Goal: Task Accomplishment & Management: Manage account settings

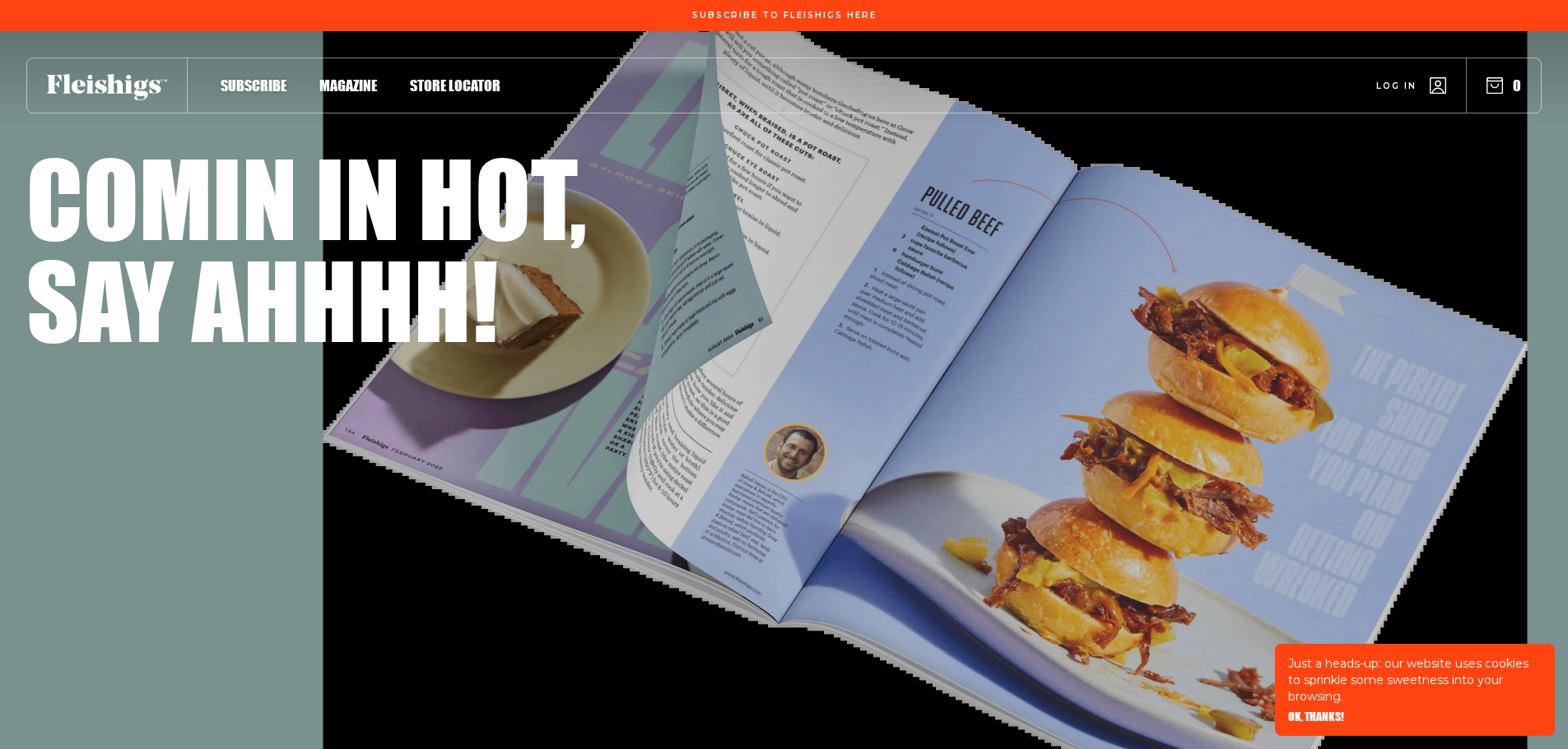
click at [1402, 80] on span "Log in" at bounding box center [1396, 73] width 40 height 12
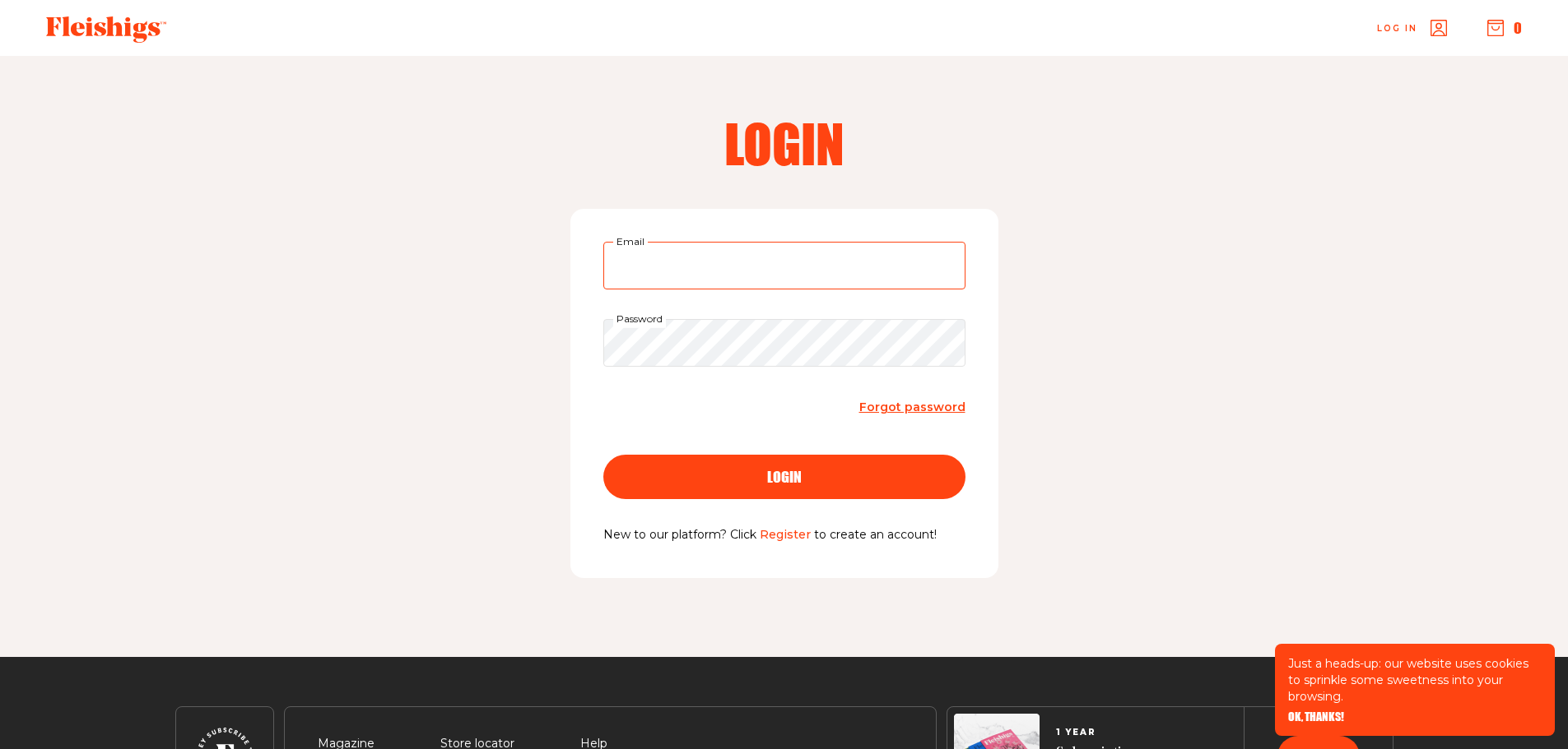
click at [703, 272] on input "Email" at bounding box center [784, 266] width 362 height 48
type input "beiseastman@gmail.com"
click at [603, 455] on button "login" at bounding box center [784, 477] width 362 height 44
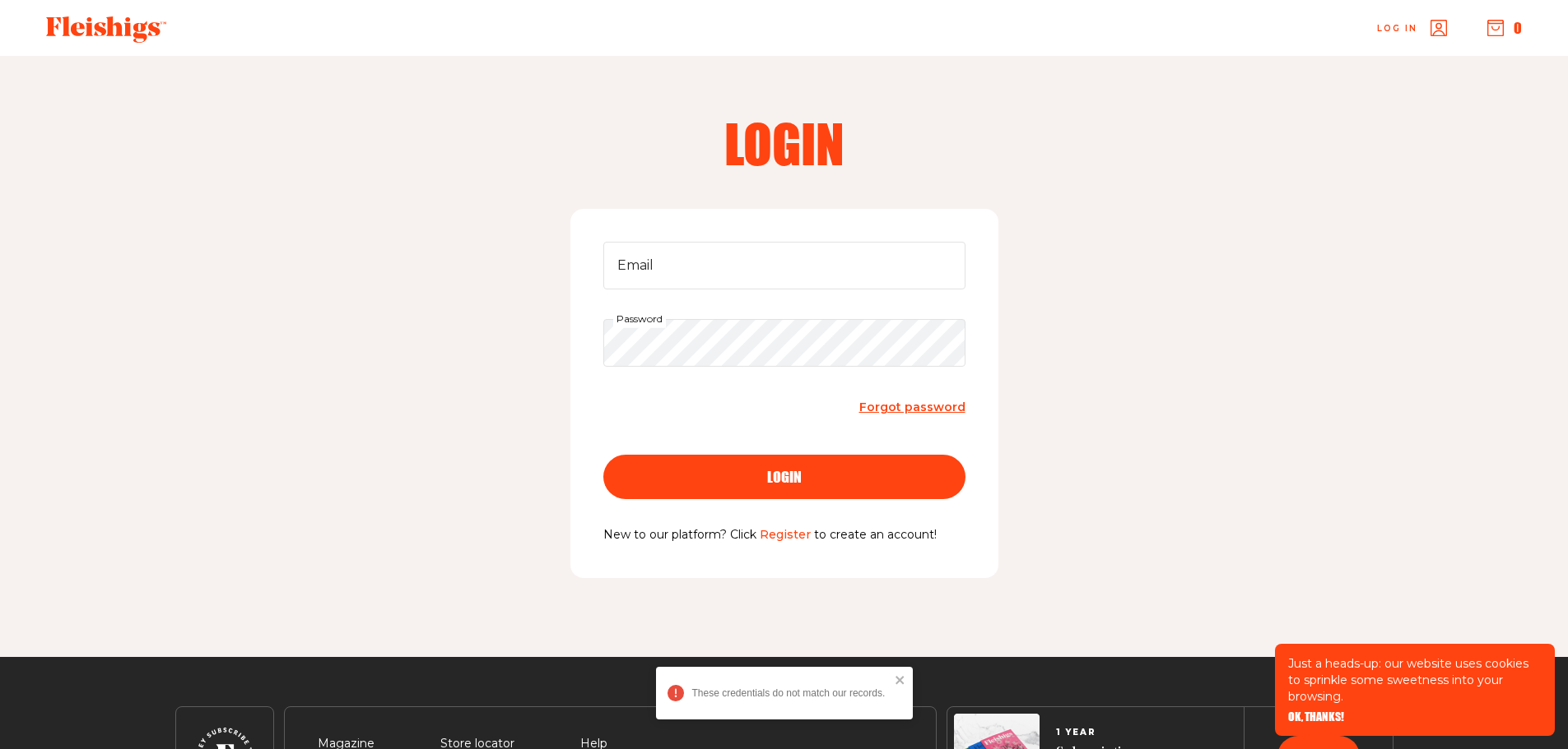
click at [950, 403] on span "Forgot password" at bounding box center [912, 407] width 106 height 15
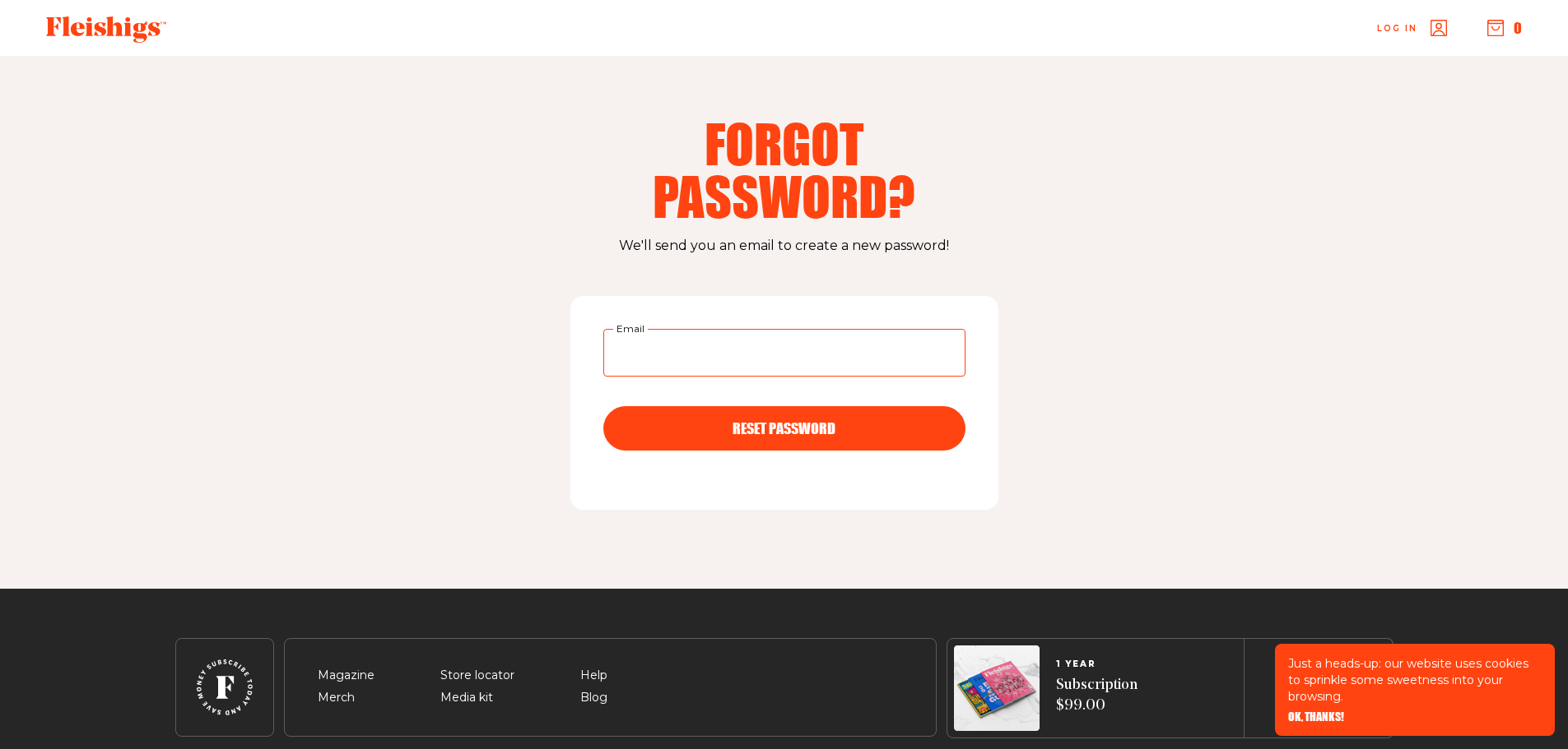
click at [812, 374] on input "Email" at bounding box center [784, 353] width 362 height 48
click at [766, 421] on span "RESET PASSWORD" at bounding box center [783, 414] width 103 height 15
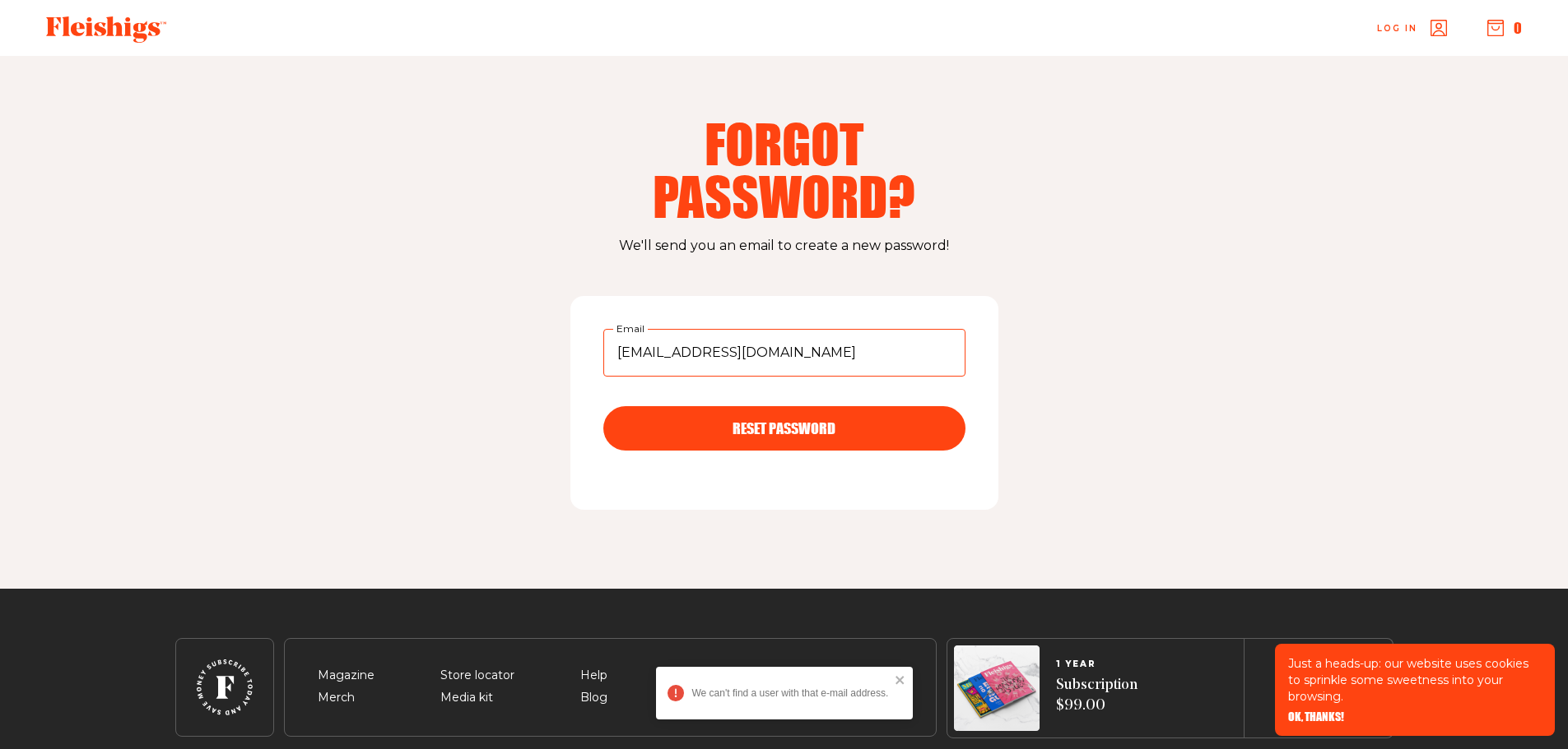
click at [644, 364] on input "beiseastman@gmail.com" at bounding box center [784, 353] width 362 height 48
click at [712, 412] on button "RESET PASSWORD" at bounding box center [784, 429] width 362 height 44
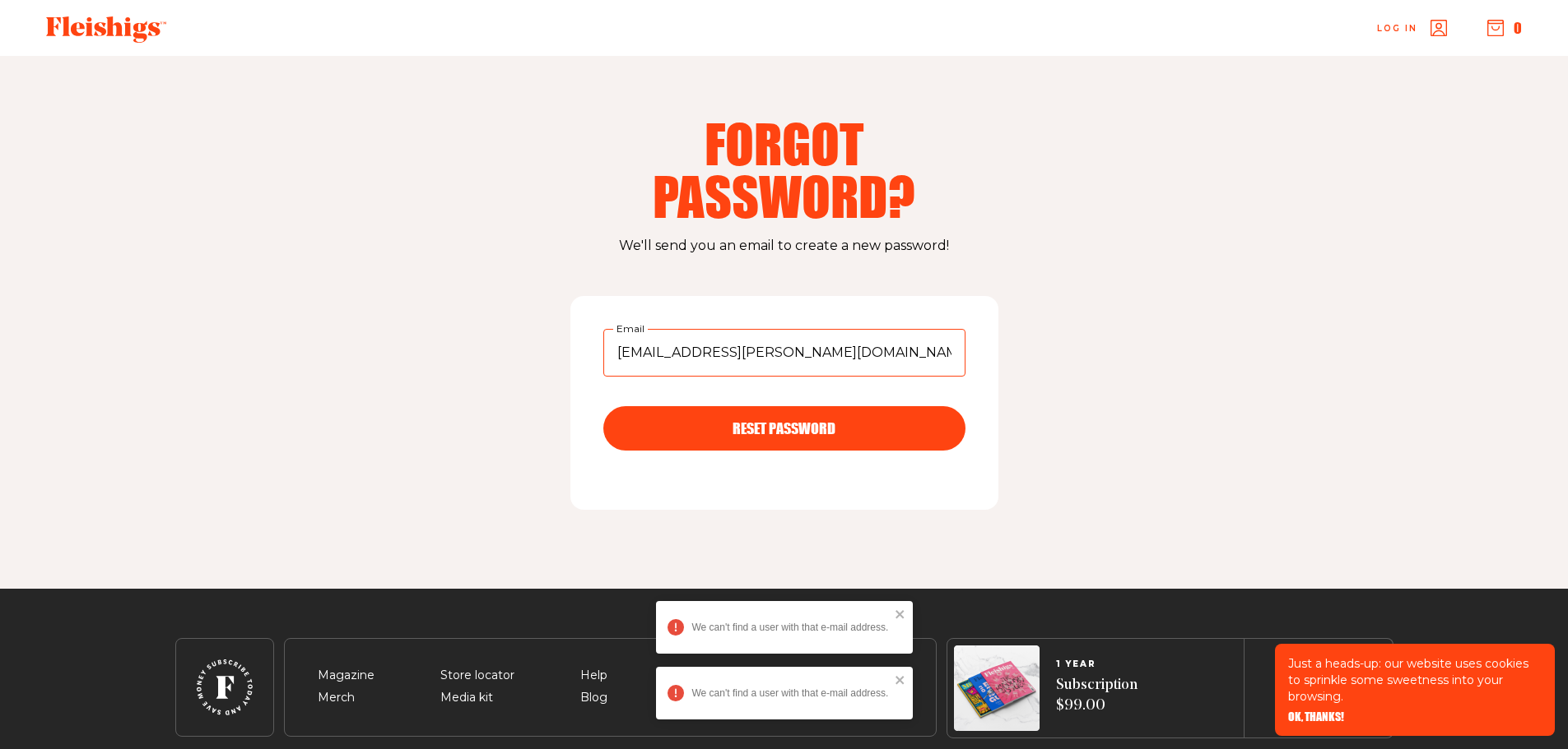
drag, startPoint x: 745, startPoint y: 345, endPoint x: 791, endPoint y: 356, distance: 47.3
click at [748, 346] on input "beis.eastman@gmail.com" at bounding box center [784, 353] width 362 height 48
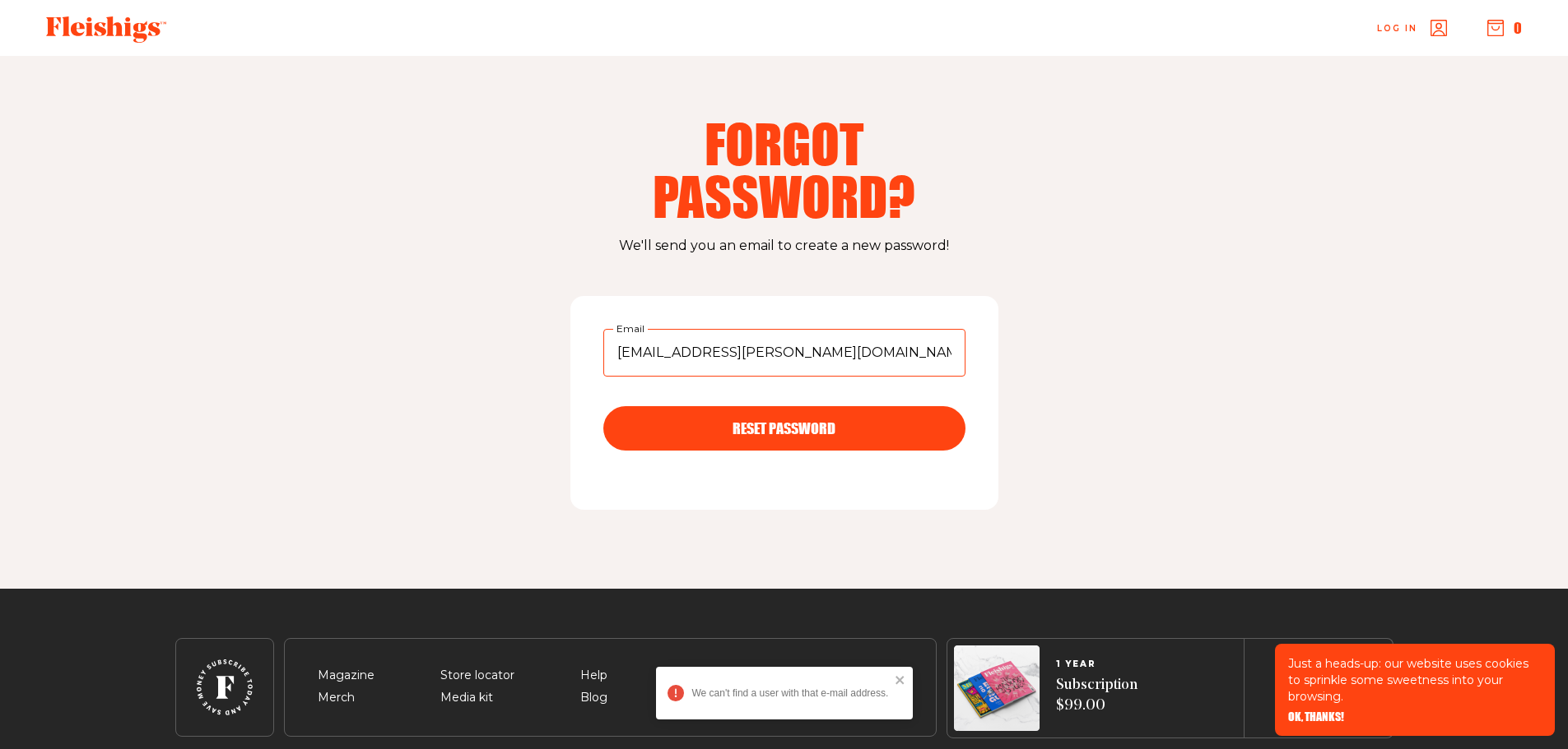
drag, startPoint x: 818, startPoint y: 354, endPoint x: 231, endPoint y: 274, distance: 592.4
click at [231, 274] on div "Forgot Password? We'll send you an email to create a new password! beis.eastman…" at bounding box center [784, 322] width 1317 height 533
type input "[EMAIL_ADDRESS][DOMAIN_NAME]"
click at [709, 444] on button "RESET PASSWORD" at bounding box center [784, 429] width 362 height 44
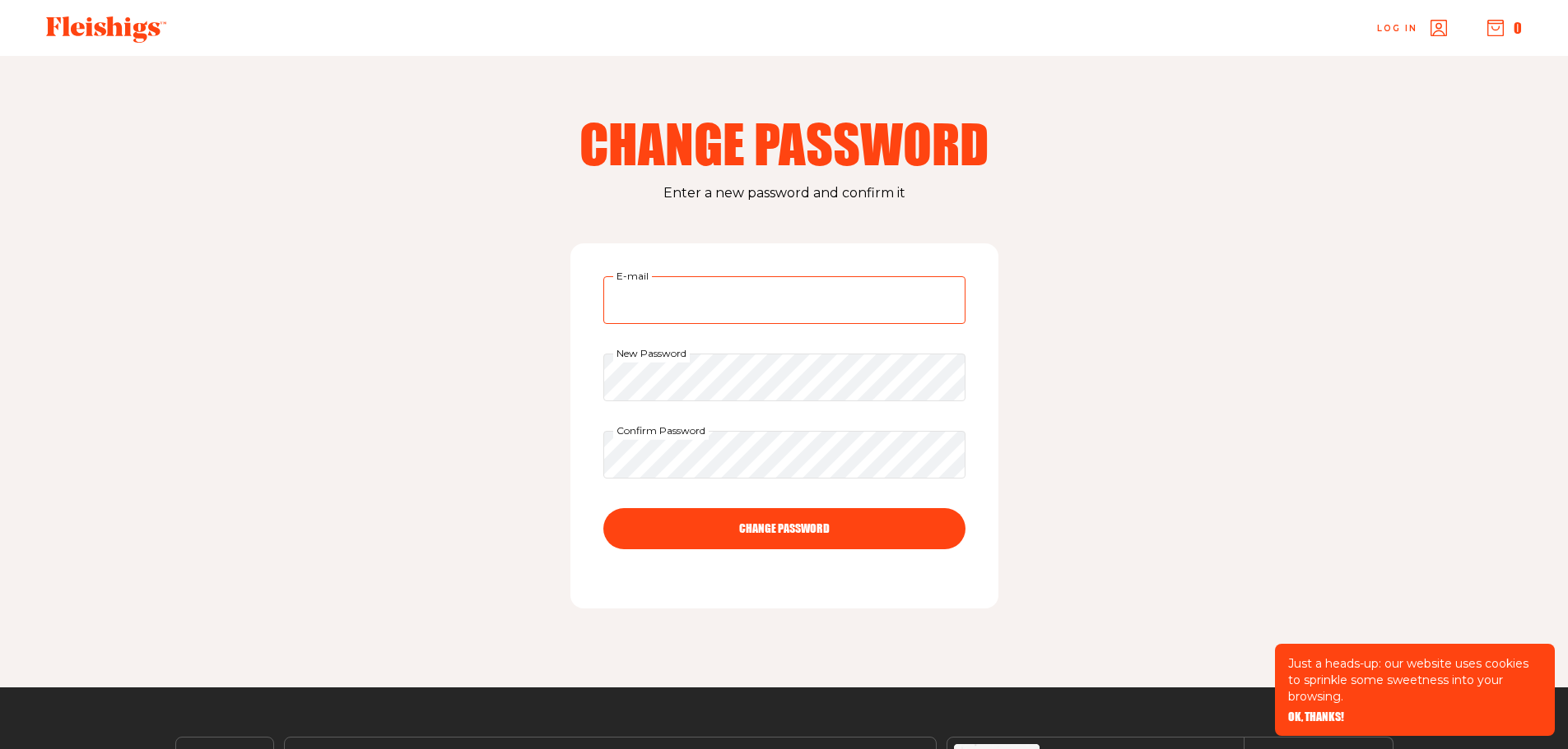
click at [753, 309] on input "E-mail" at bounding box center [784, 300] width 362 height 48
type input "[EMAIL_ADDRESS][DOMAIN_NAME]"
click at [603, 509] on button "CHANGE PASSWORD" at bounding box center [784, 529] width 362 height 41
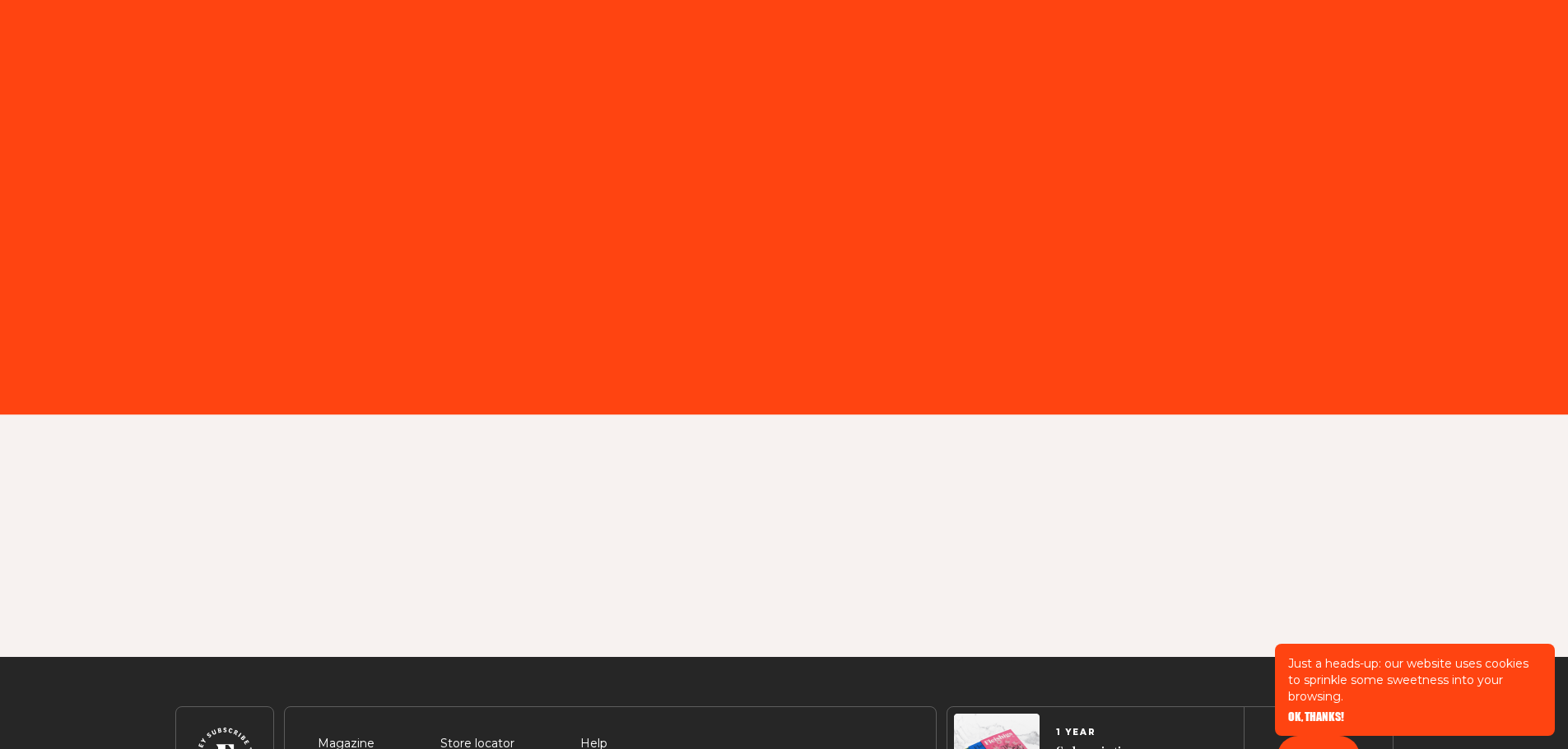
type input "eastmabl@lemoyne.edu"
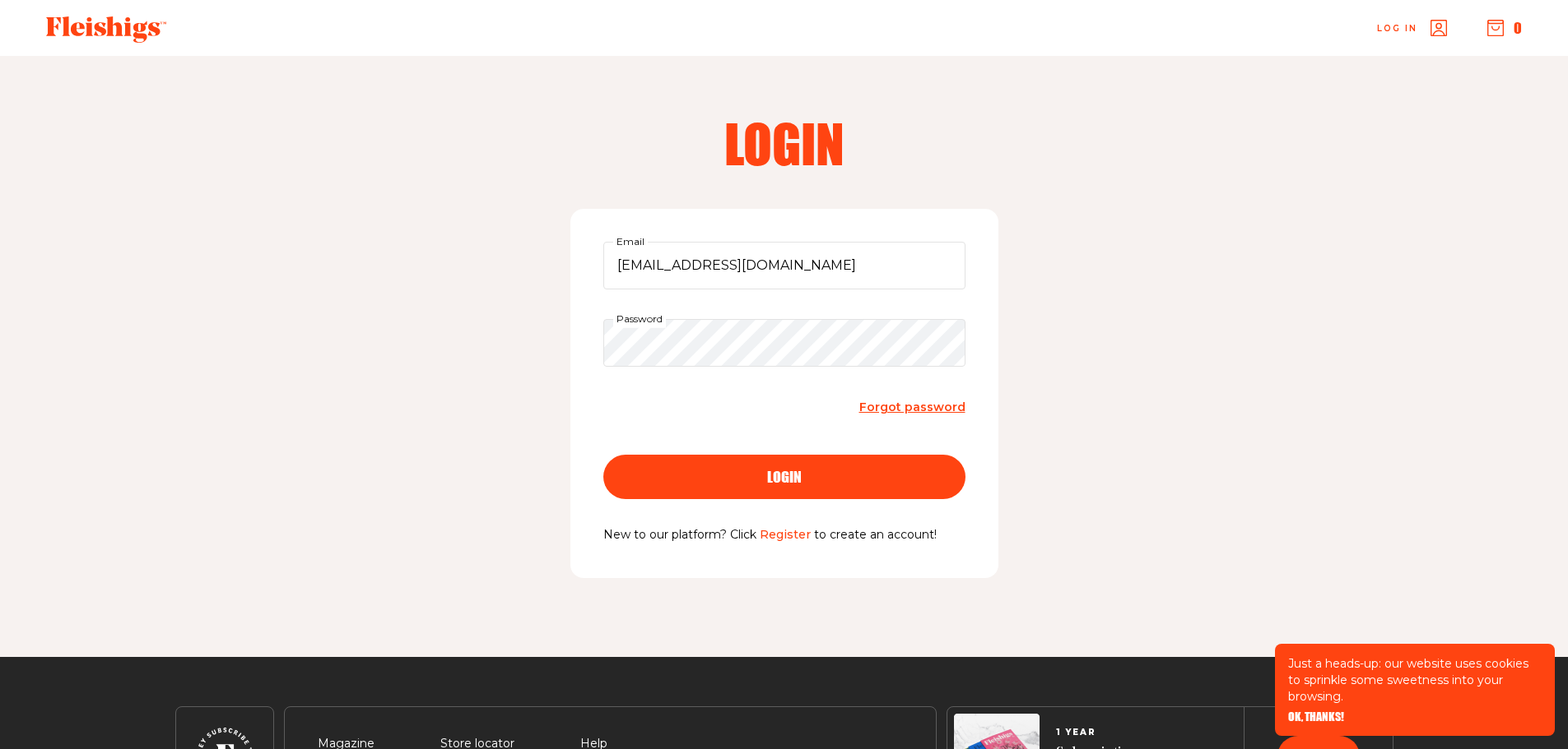
click at [776, 493] on button "login" at bounding box center [784, 477] width 362 height 44
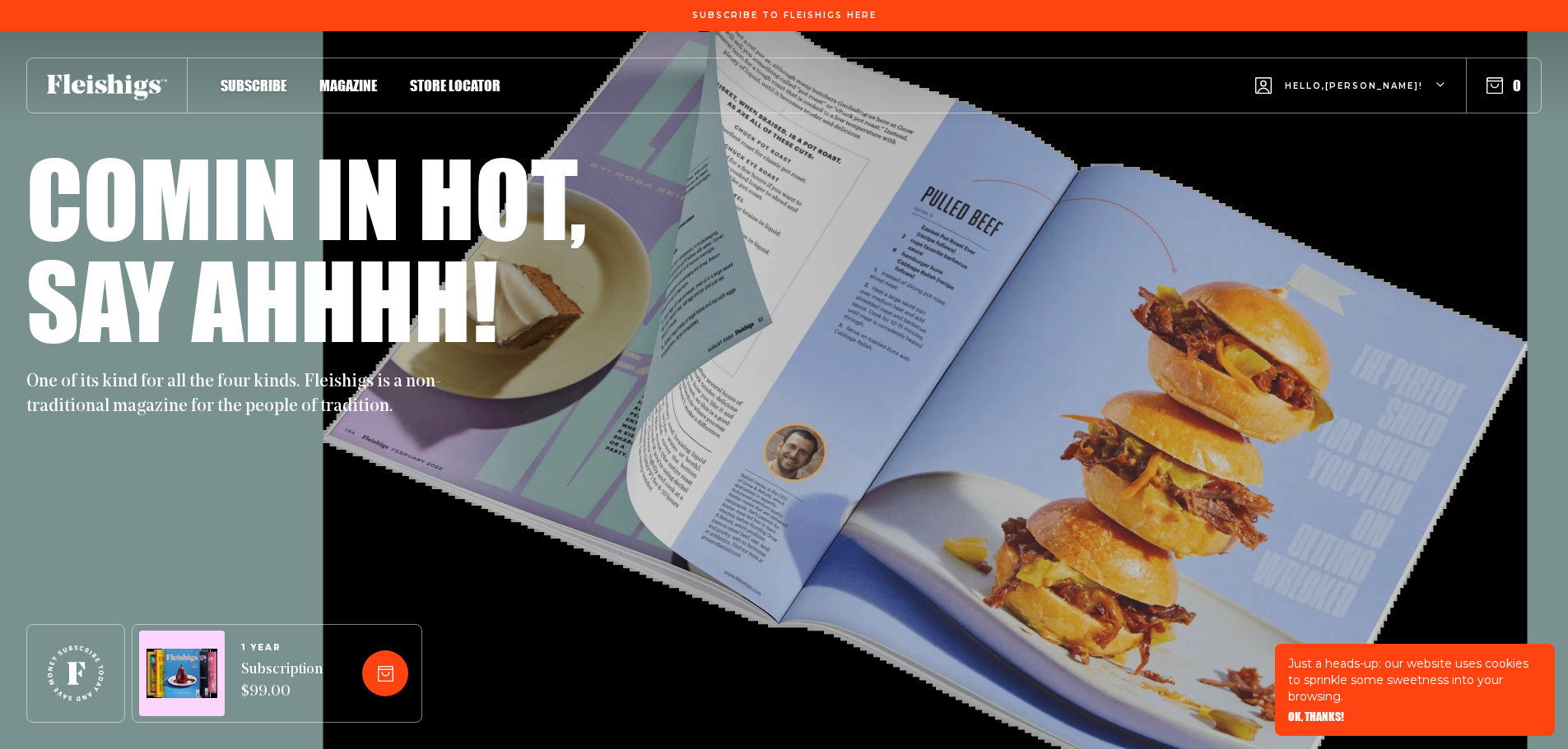
click at [1437, 92] on div "Hello, Benjamin !" at bounding box center [1351, 86] width 191 height 65
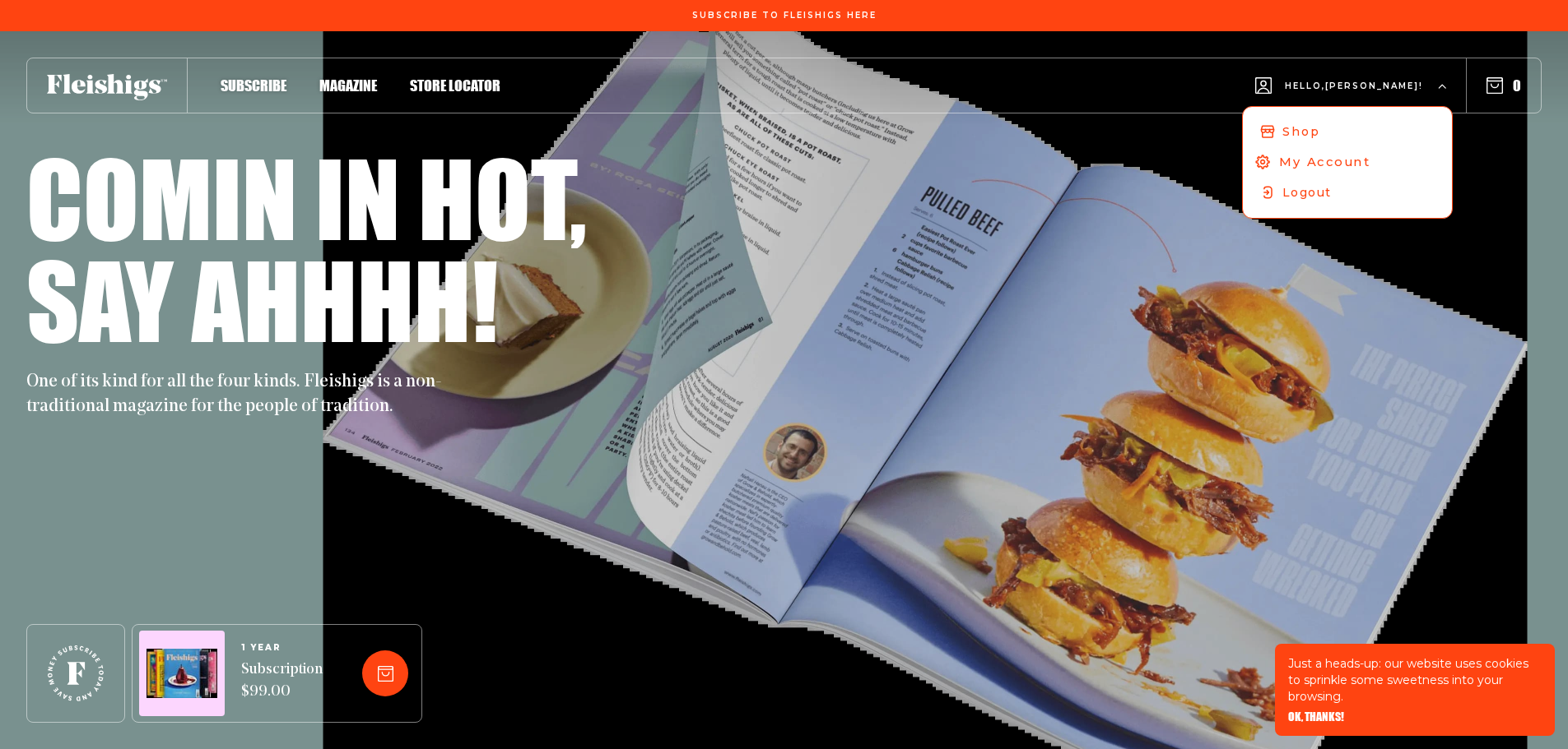
click at [1370, 165] on span "My Account" at bounding box center [1324, 162] width 91 height 18
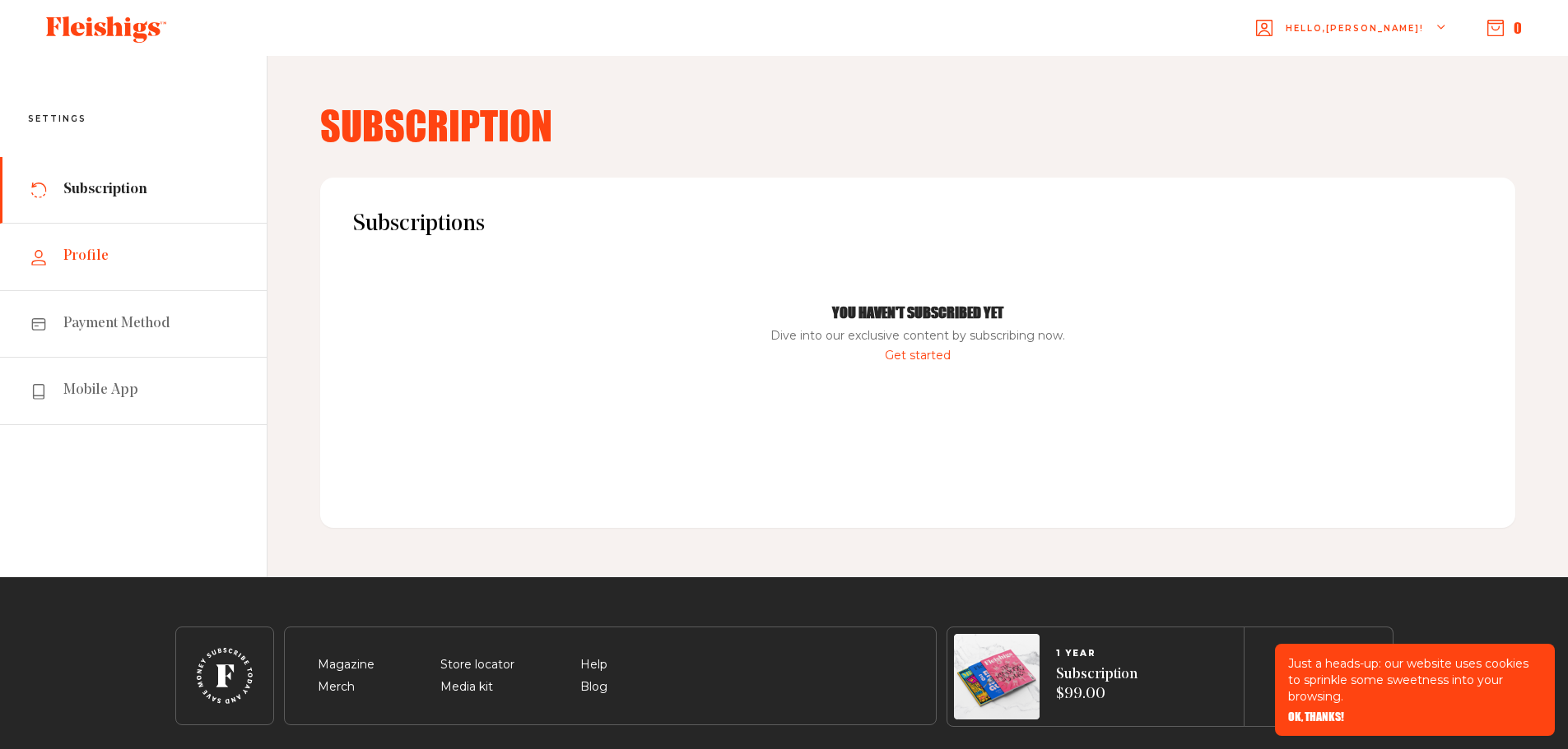
click at [111, 278] on link "Profile" at bounding box center [133, 257] width 267 height 67
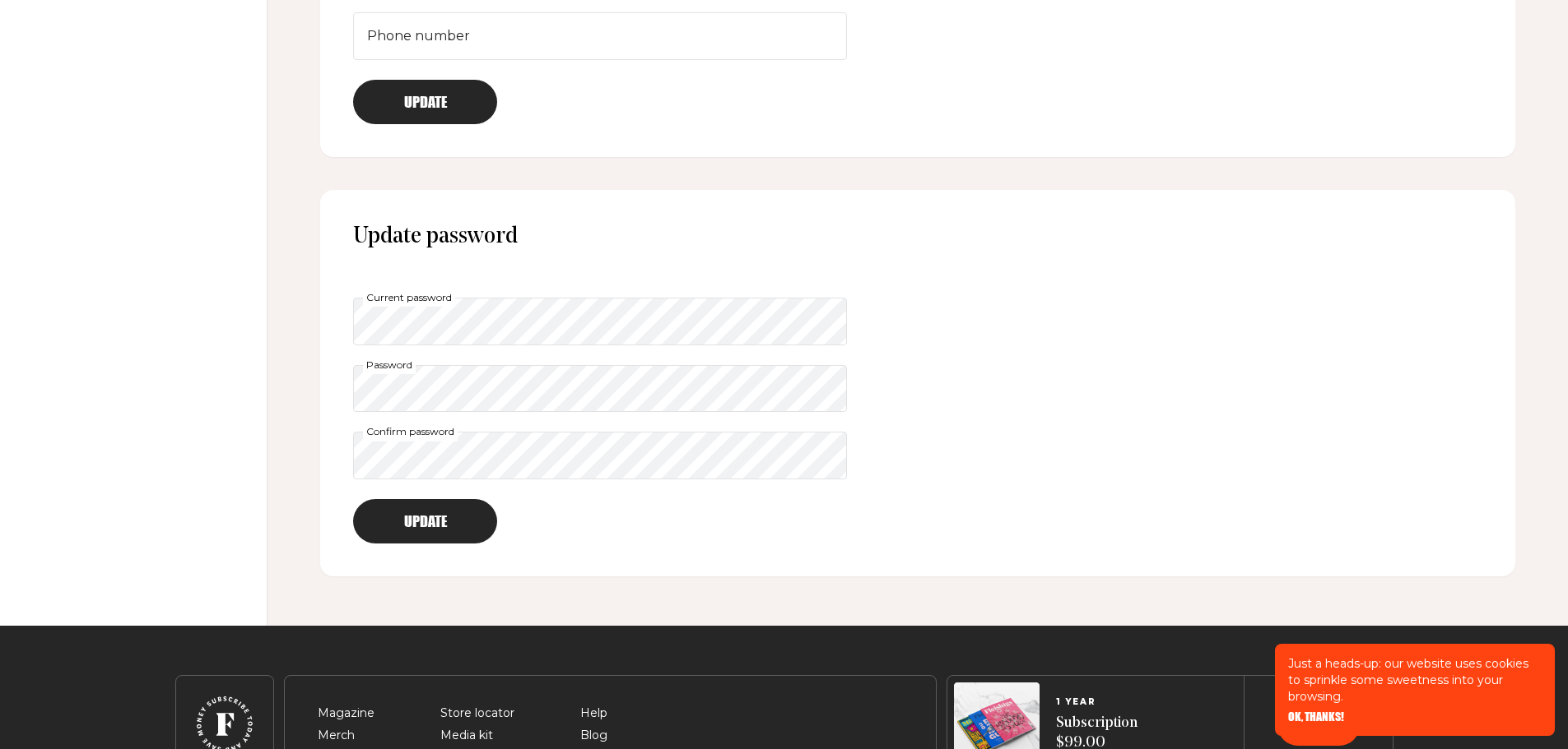
scroll to position [810, 0]
